Goal: Information Seeking & Learning: Understand process/instructions

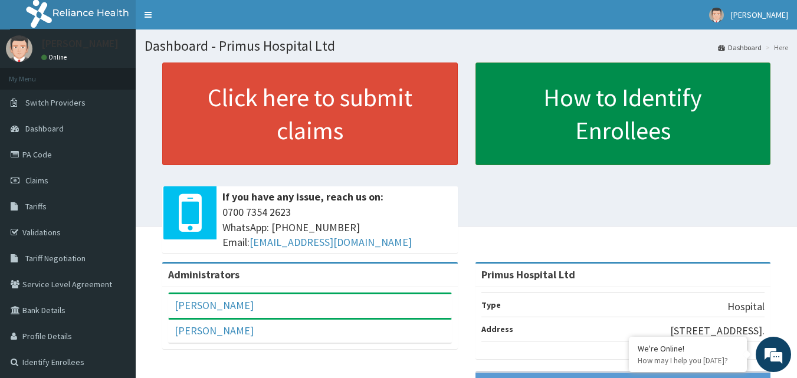
click at [612, 108] on link "How to Identify Enrollees" at bounding box center [622, 114] width 295 height 103
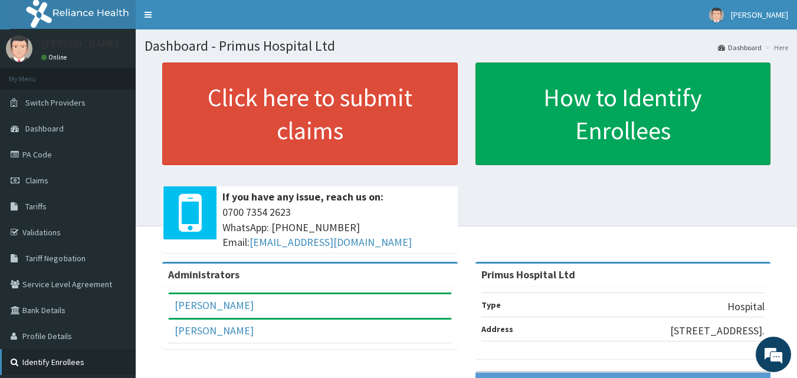
click at [40, 364] on link "Identify Enrollees" at bounding box center [68, 362] width 136 height 26
